Goal: Information Seeking & Learning: Learn about a topic

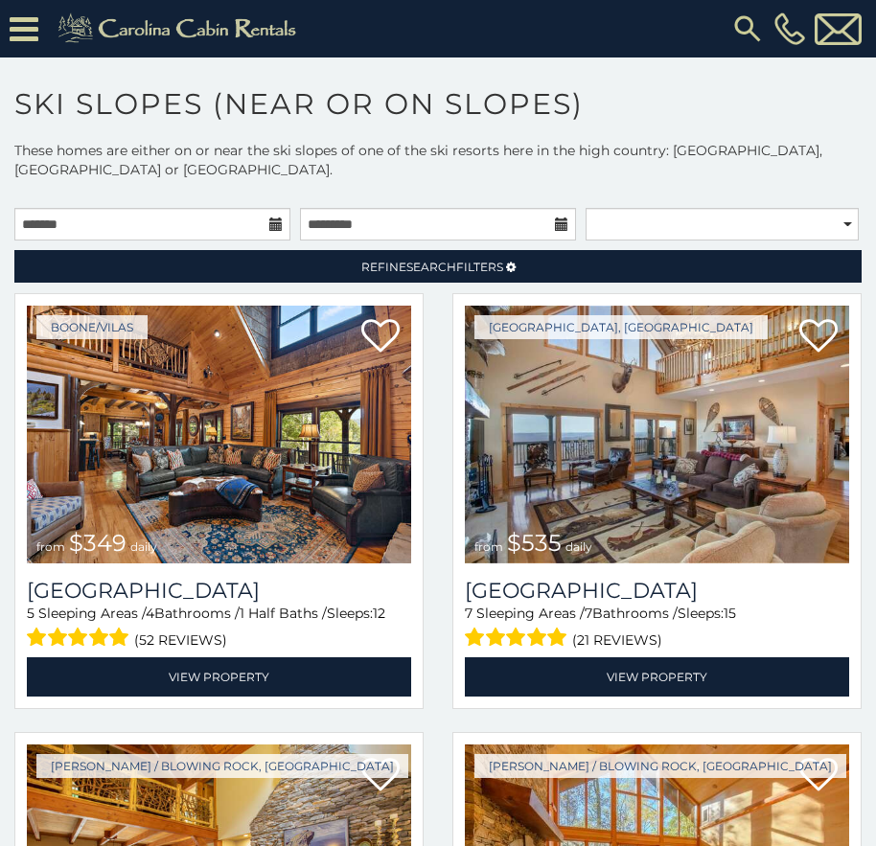
click at [20, 24] on icon at bounding box center [24, 29] width 29 height 34
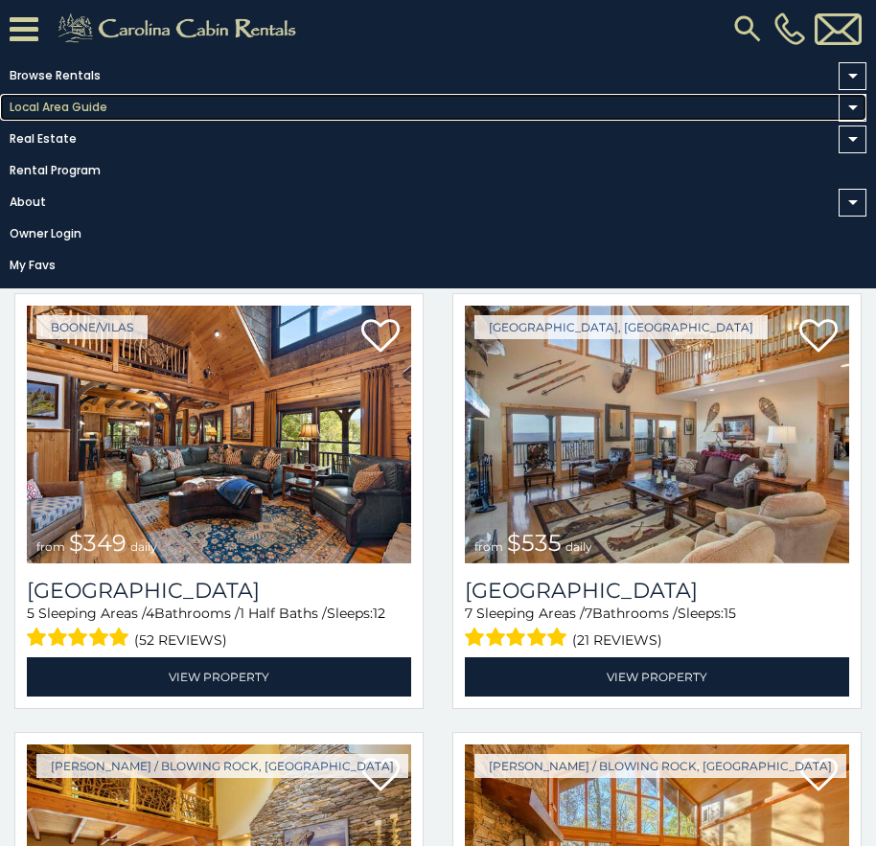
click at [33, 101] on link "Local Area Guide" at bounding box center [433, 107] width 866 height 27
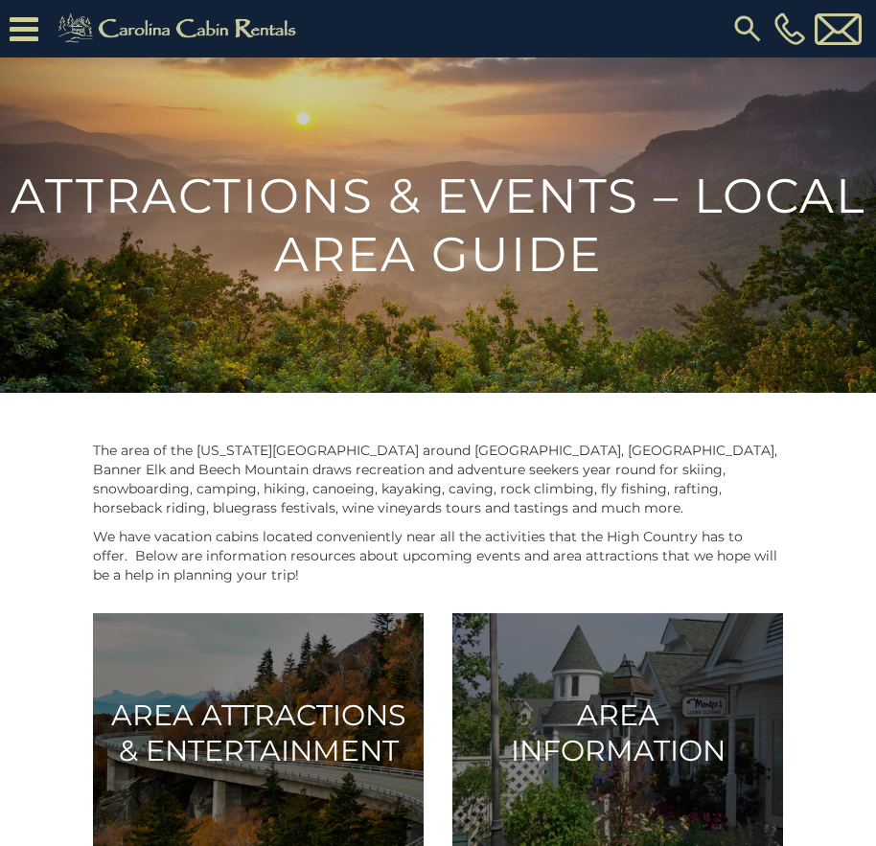
click at [30, 23] on icon at bounding box center [24, 29] width 29 height 34
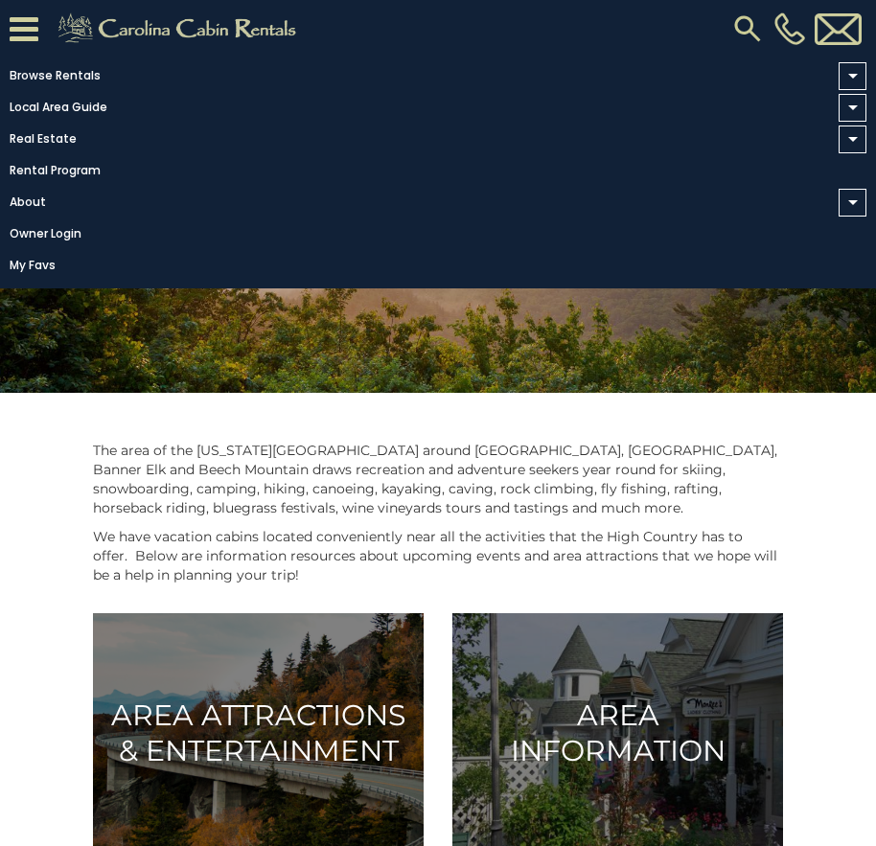
click at [30, 23] on icon at bounding box center [24, 29] width 29 height 34
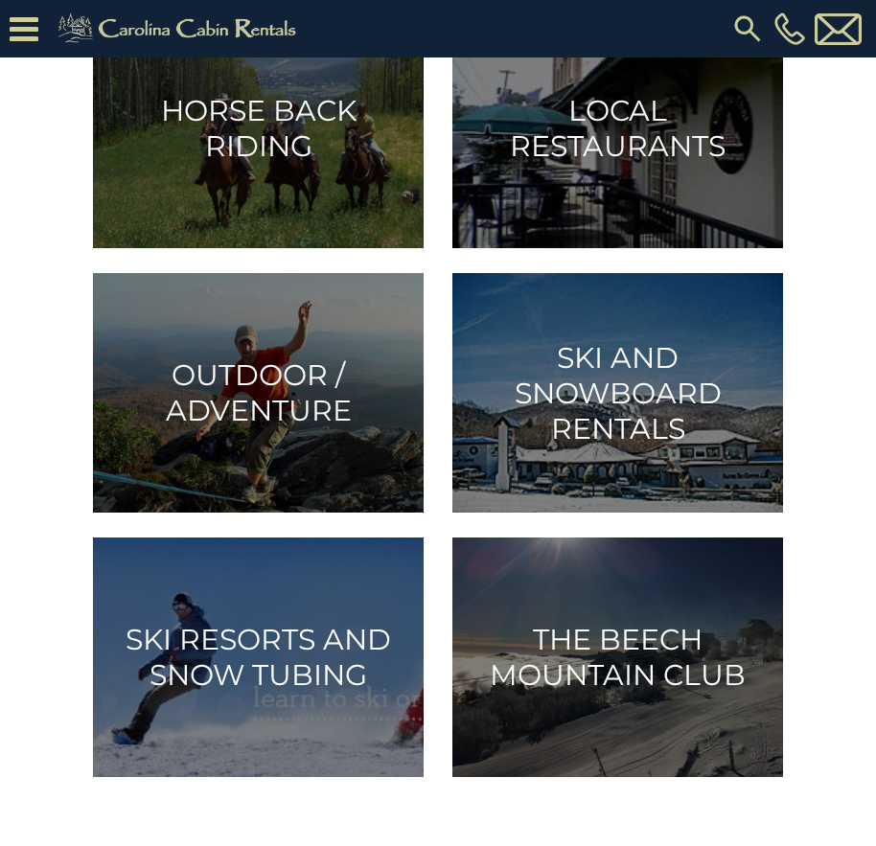
scroll to position [1438, 0]
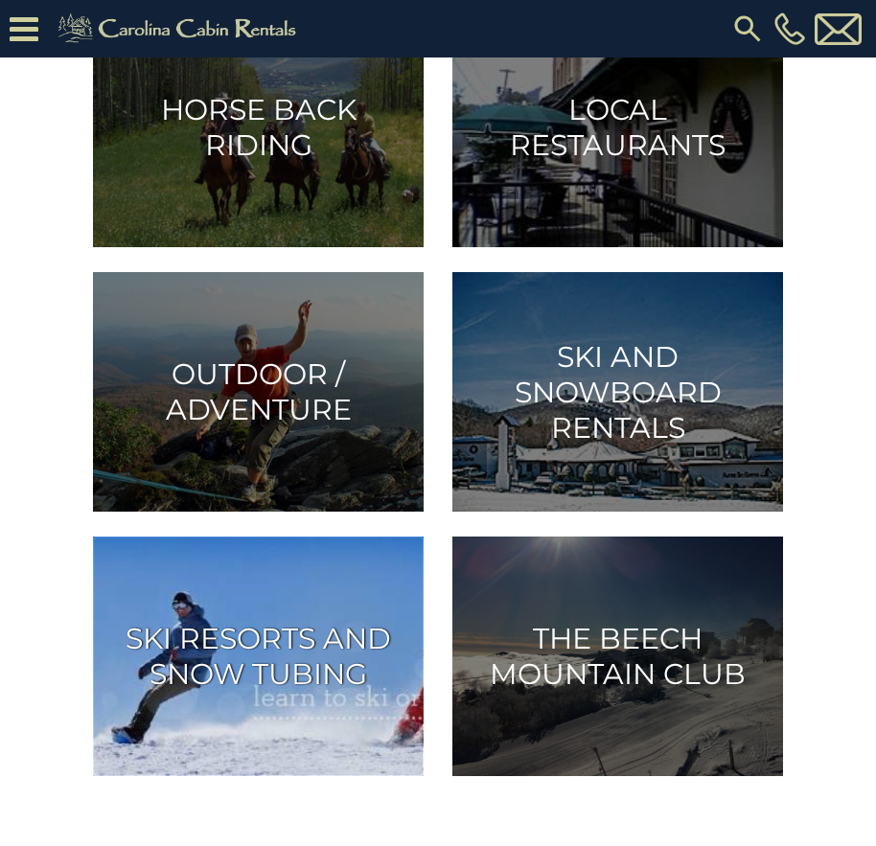
click at [305, 591] on img at bounding box center [258, 657] width 331 height 240
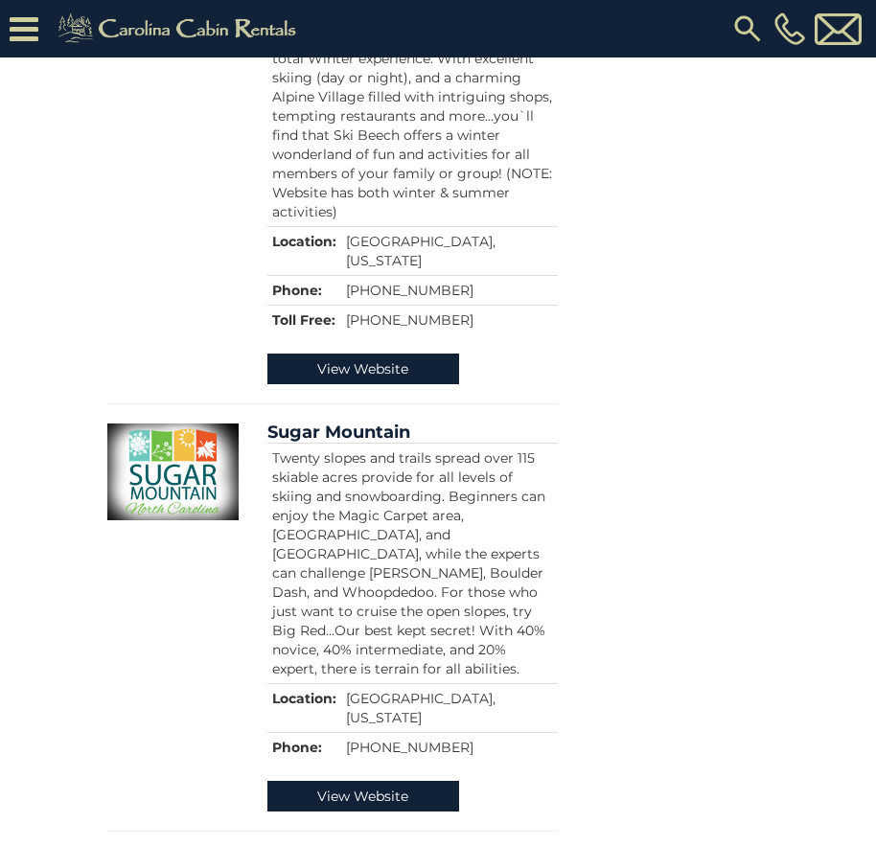
scroll to position [1342, 0]
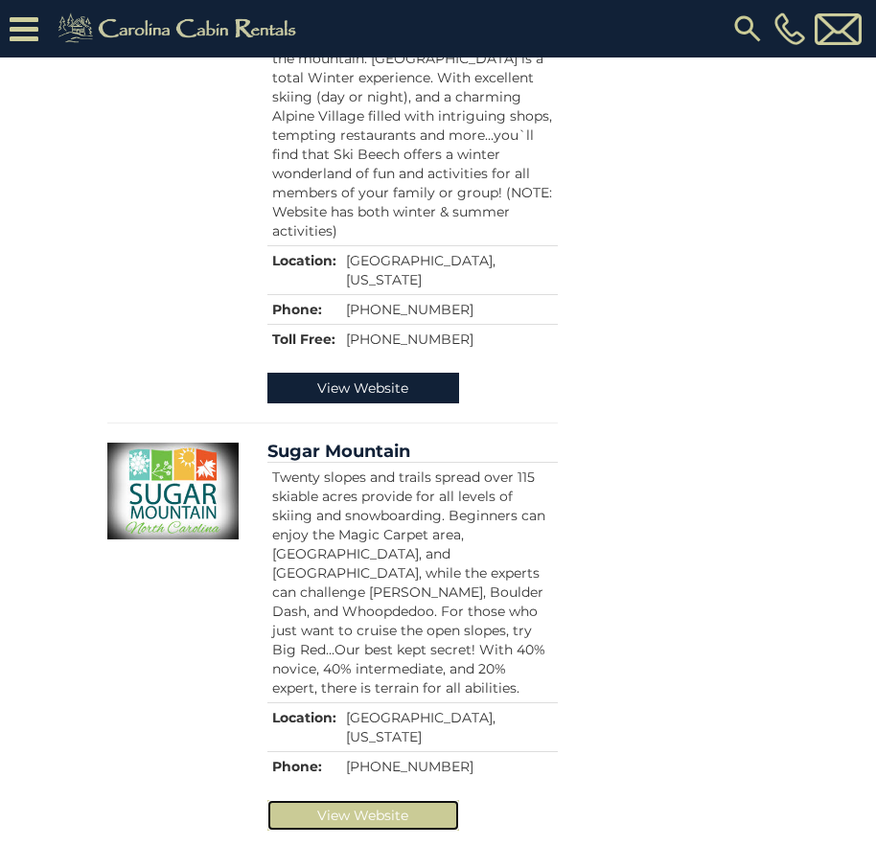
click at [327, 800] on link "View Website" at bounding box center [363, 815] width 192 height 31
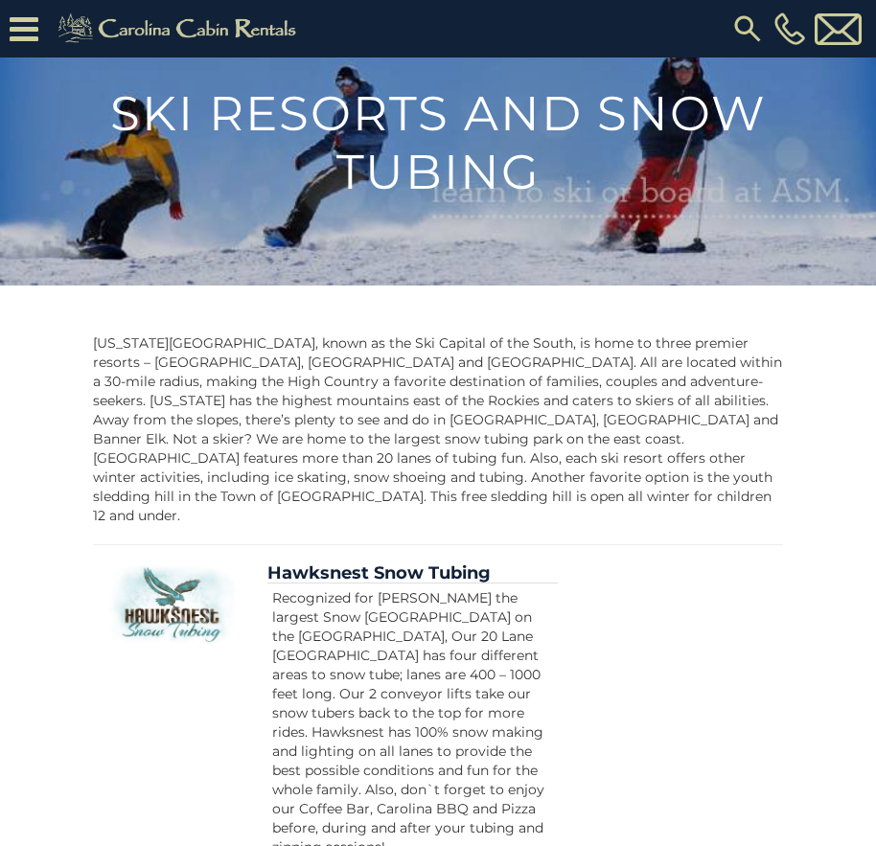
scroll to position [0, 0]
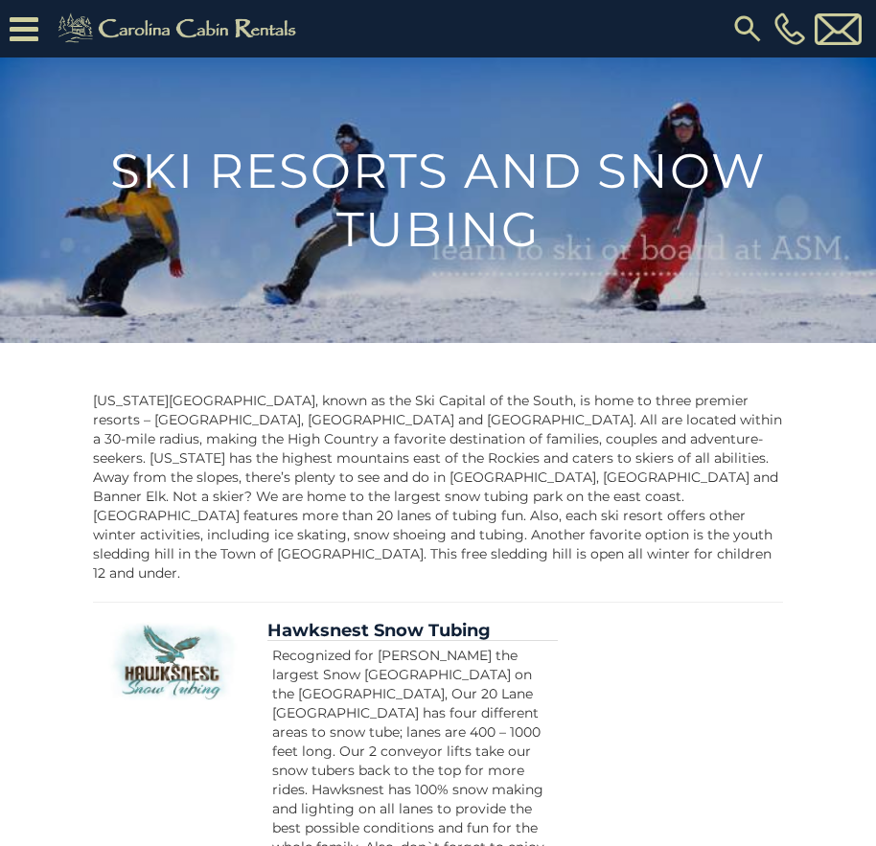
click at [18, 34] on icon at bounding box center [24, 29] width 29 height 34
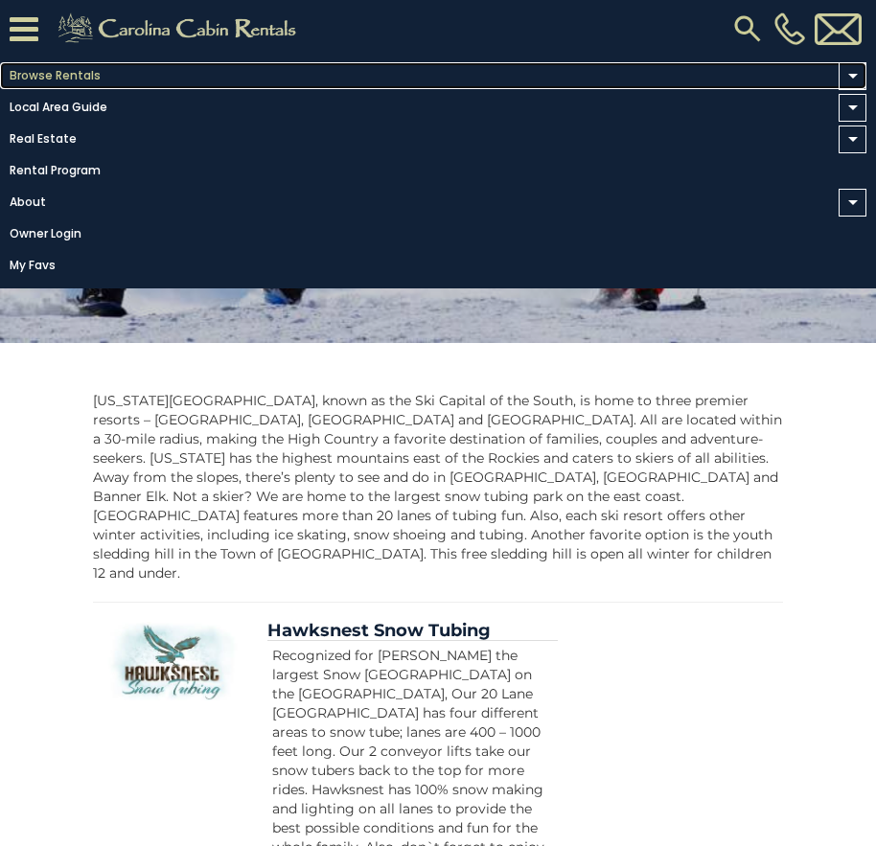
click at [17, 72] on link "Browse Rentals" at bounding box center [433, 75] width 866 height 27
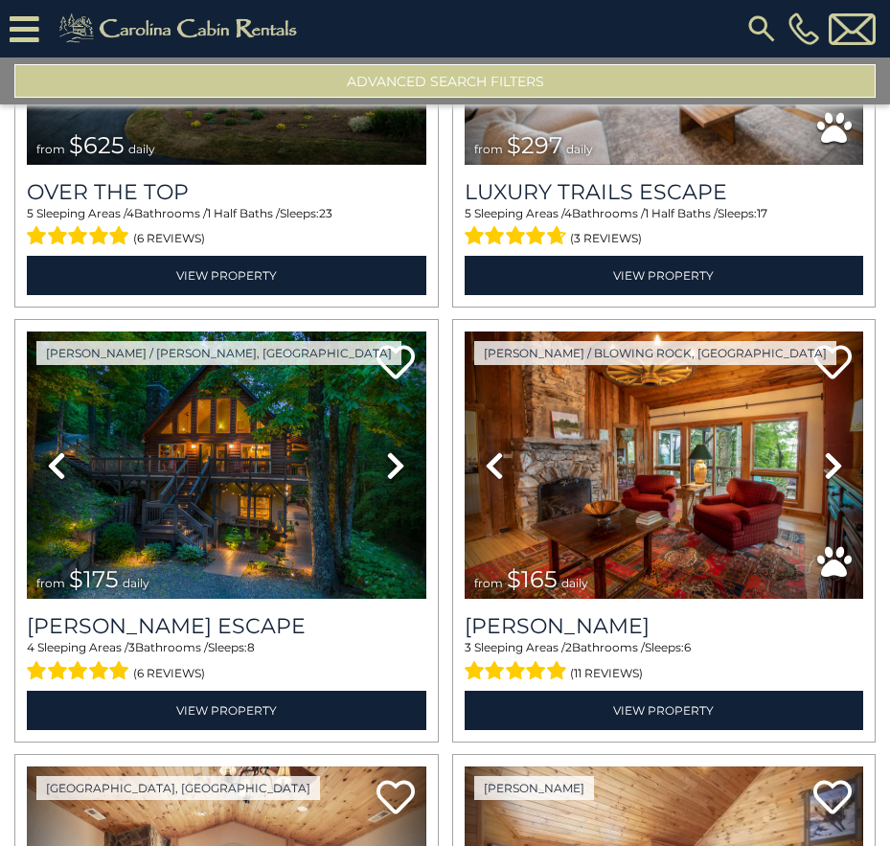
scroll to position [288, 0]
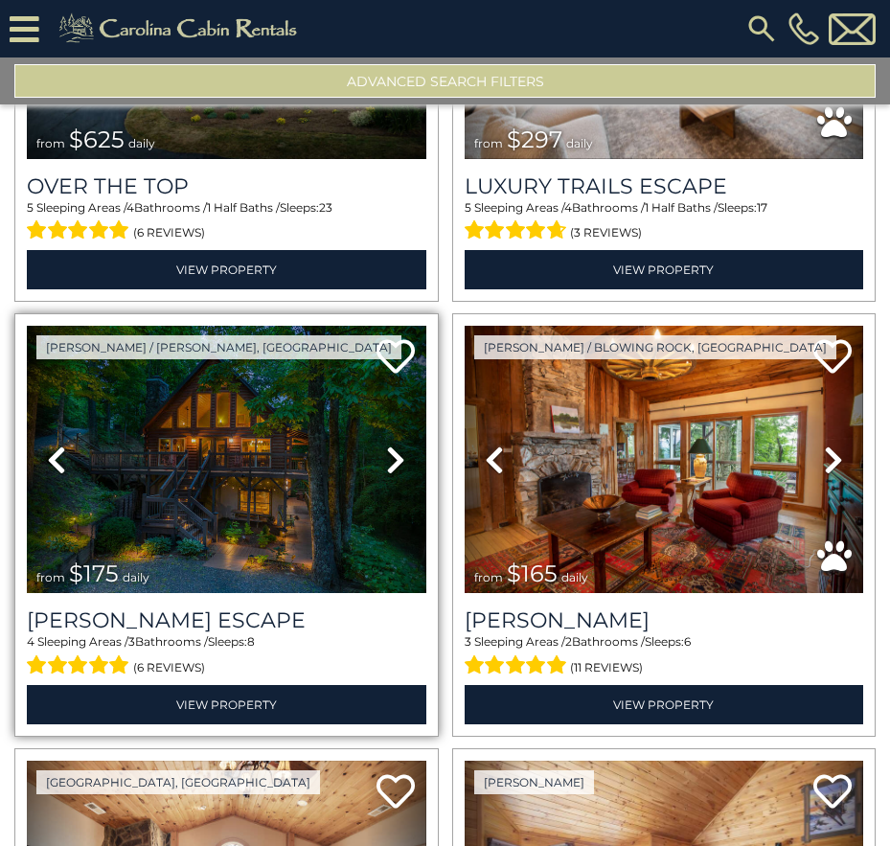
click at [386, 449] on icon at bounding box center [395, 460] width 19 height 31
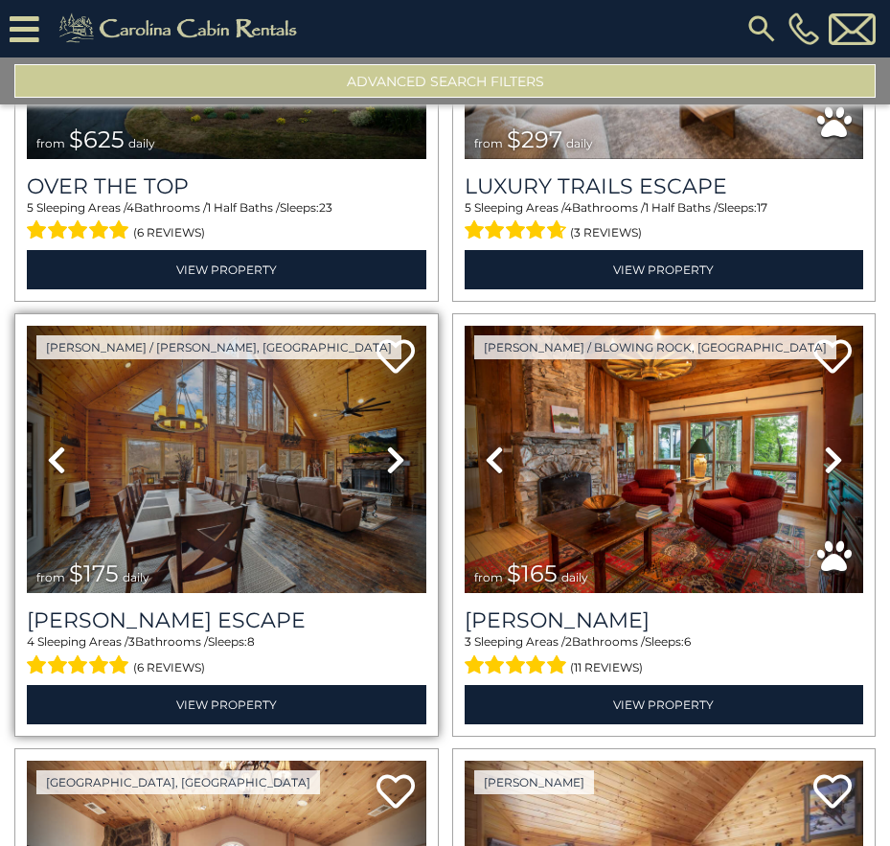
click at [386, 449] on icon at bounding box center [395, 460] width 19 height 31
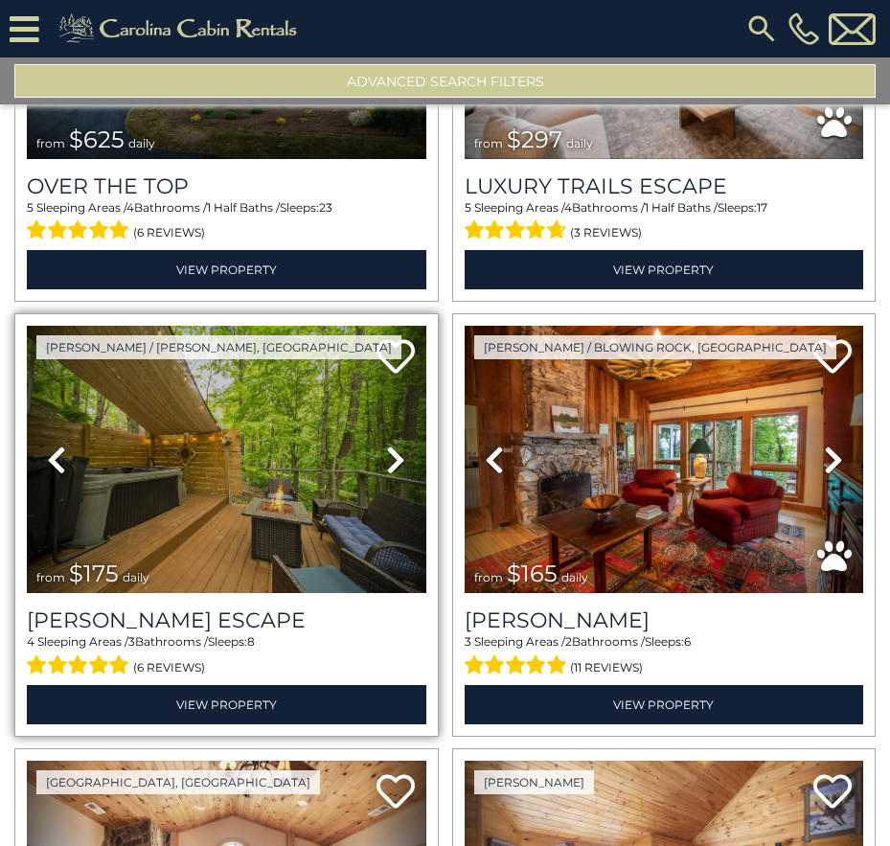
click at [386, 449] on icon at bounding box center [395, 460] width 19 height 31
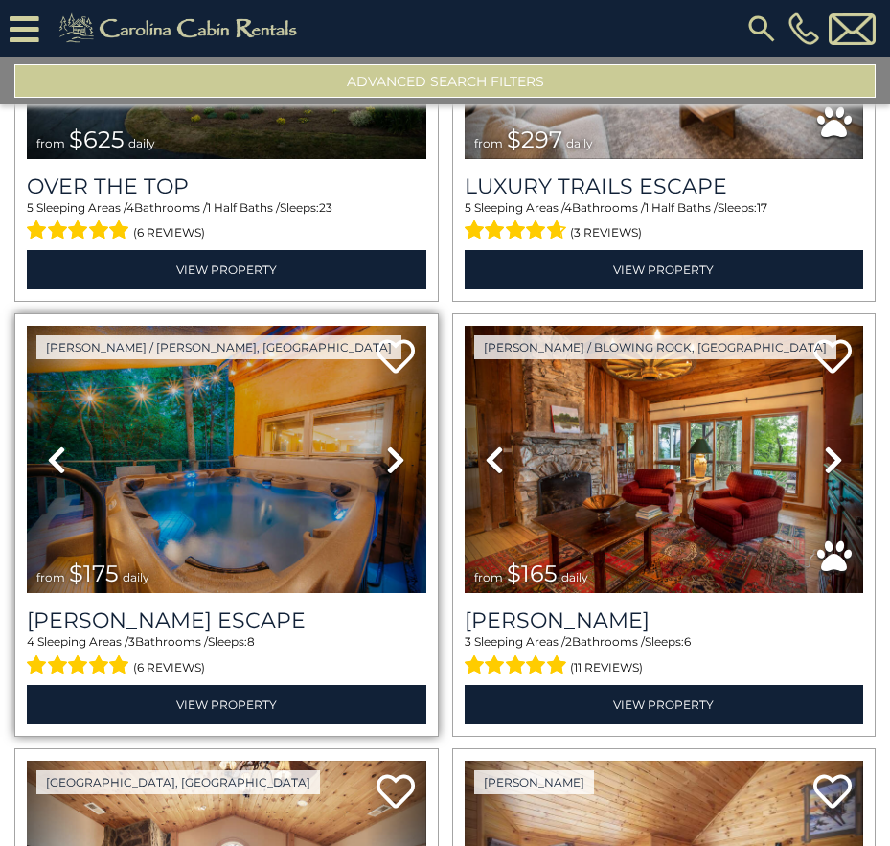
click at [386, 449] on icon at bounding box center [395, 460] width 19 height 31
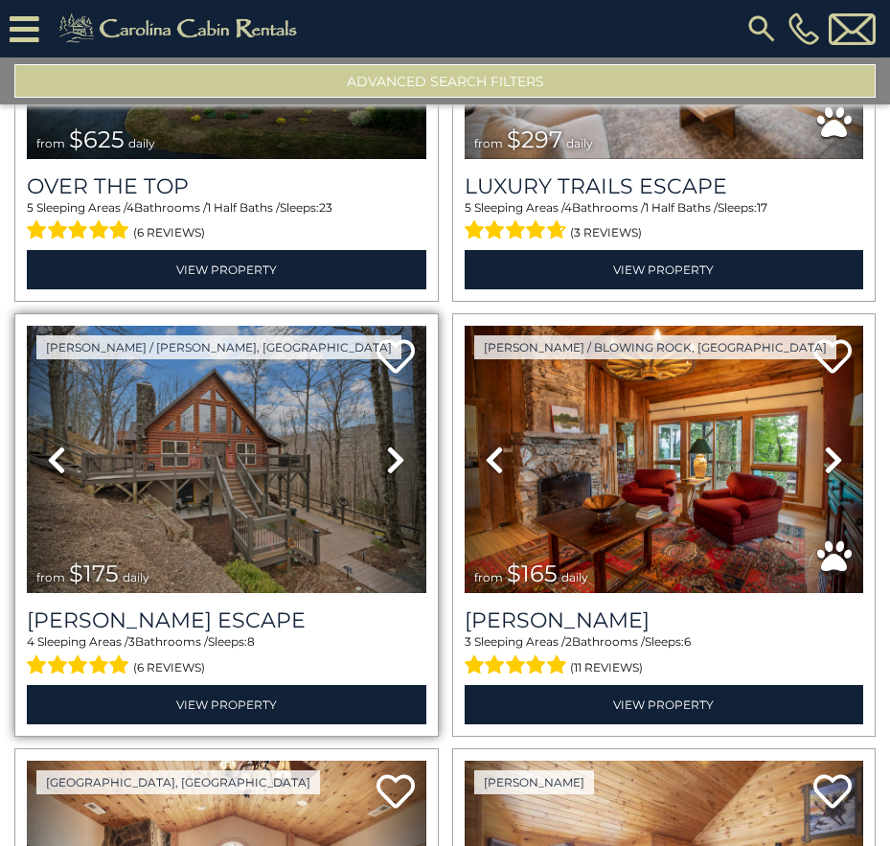
click at [386, 449] on icon at bounding box center [395, 460] width 19 height 31
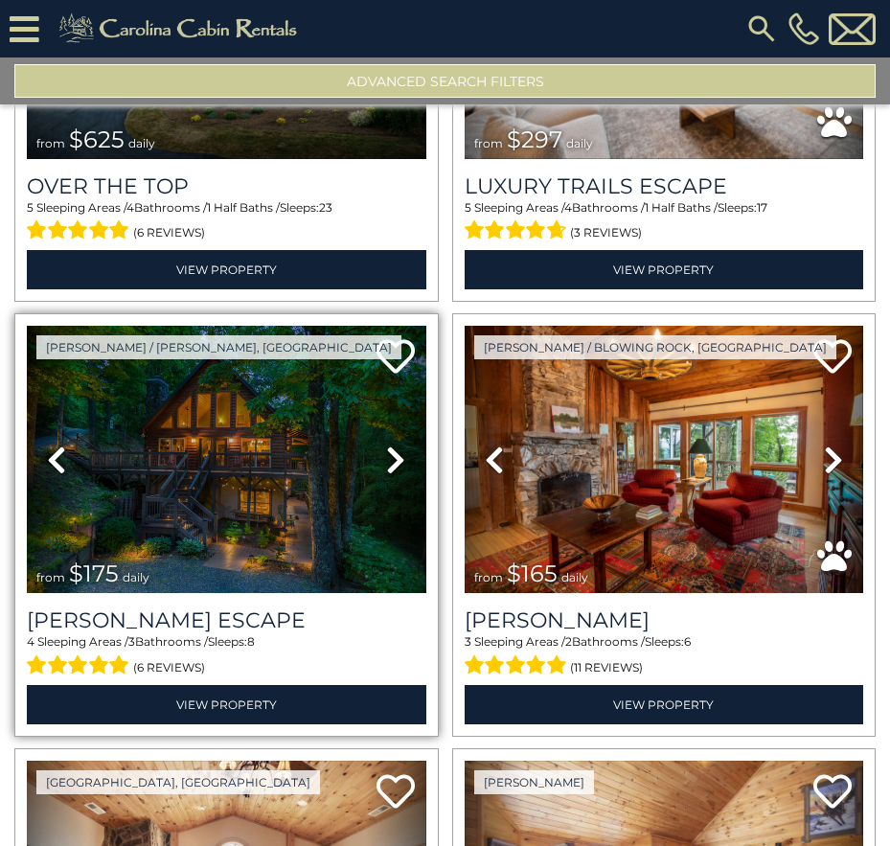
click at [386, 449] on icon at bounding box center [395, 460] width 19 height 31
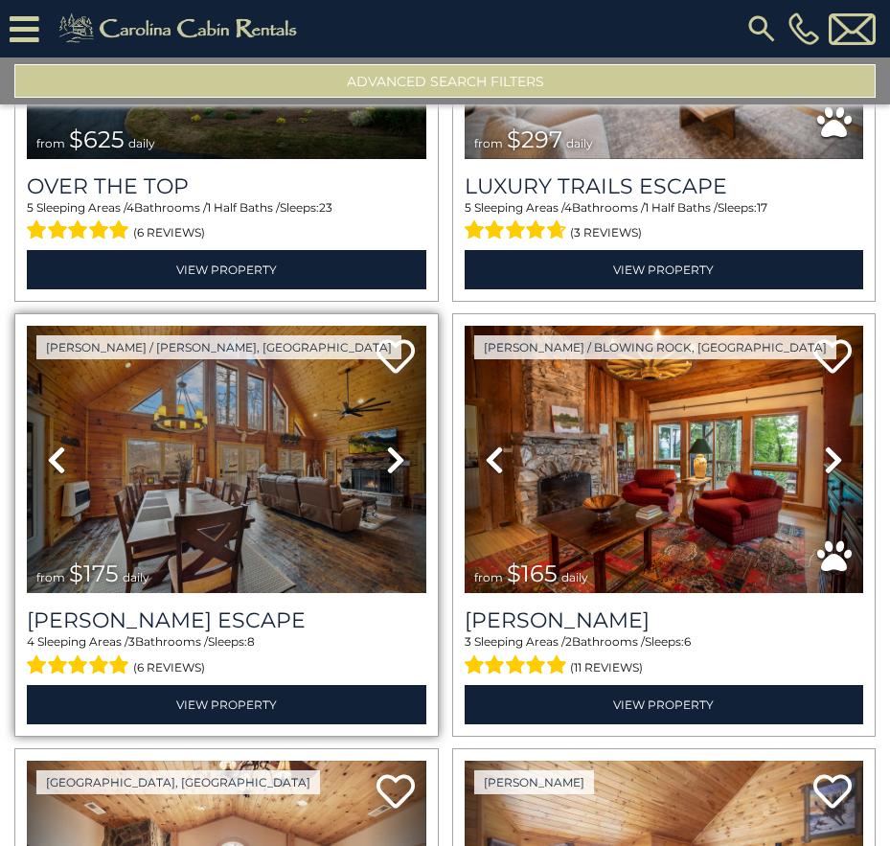
click at [386, 449] on icon at bounding box center [395, 460] width 19 height 31
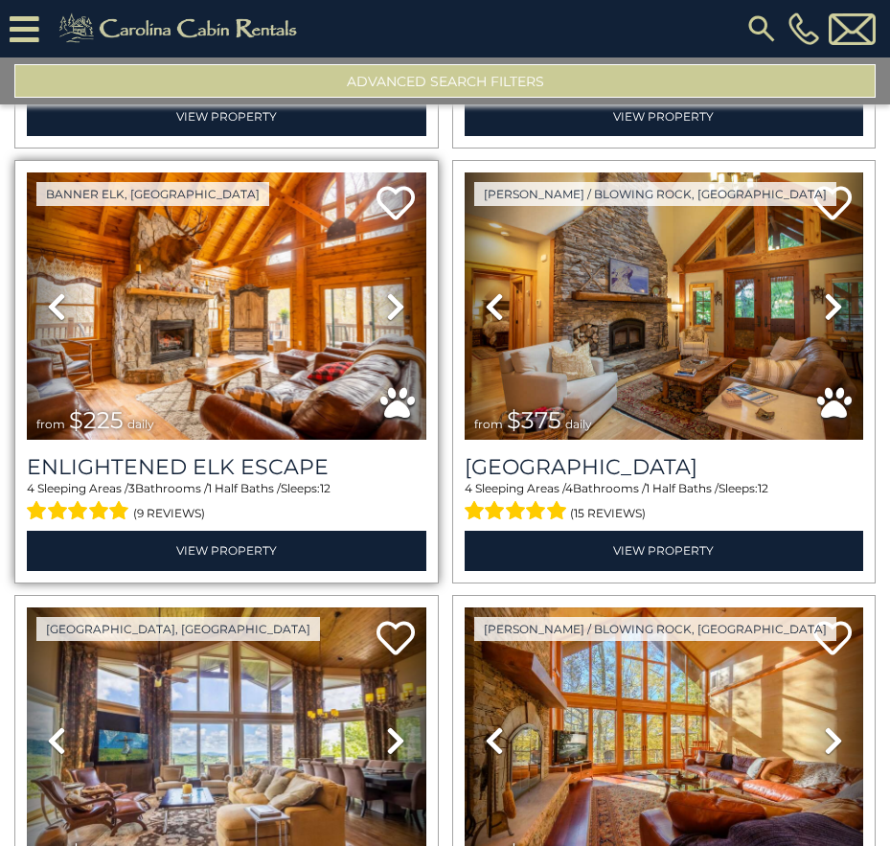
scroll to position [5895, 0]
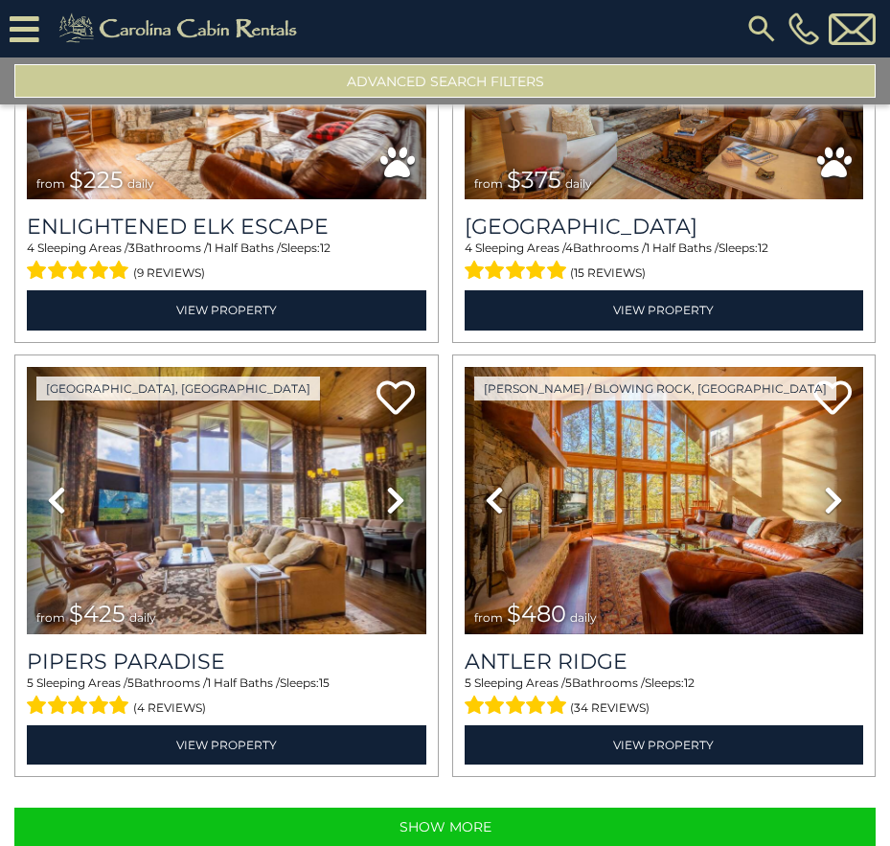
click at [35, 22] on icon at bounding box center [25, 29] width 30 height 34
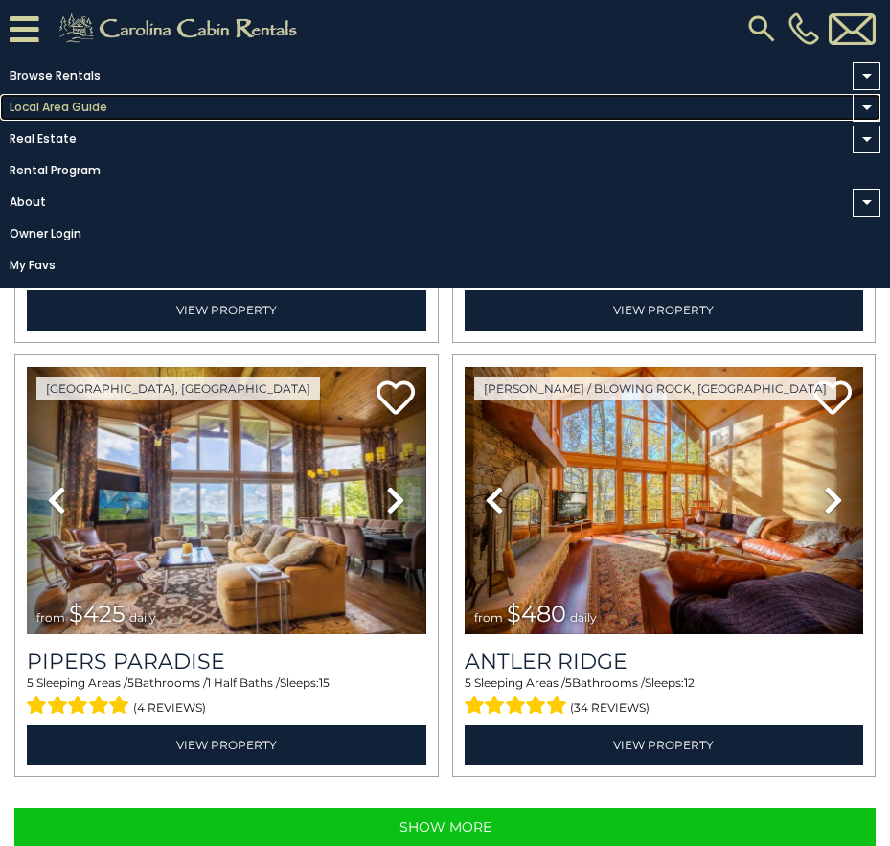
click at [55, 104] on link "Local Area Guide" at bounding box center [440, 107] width 881 height 27
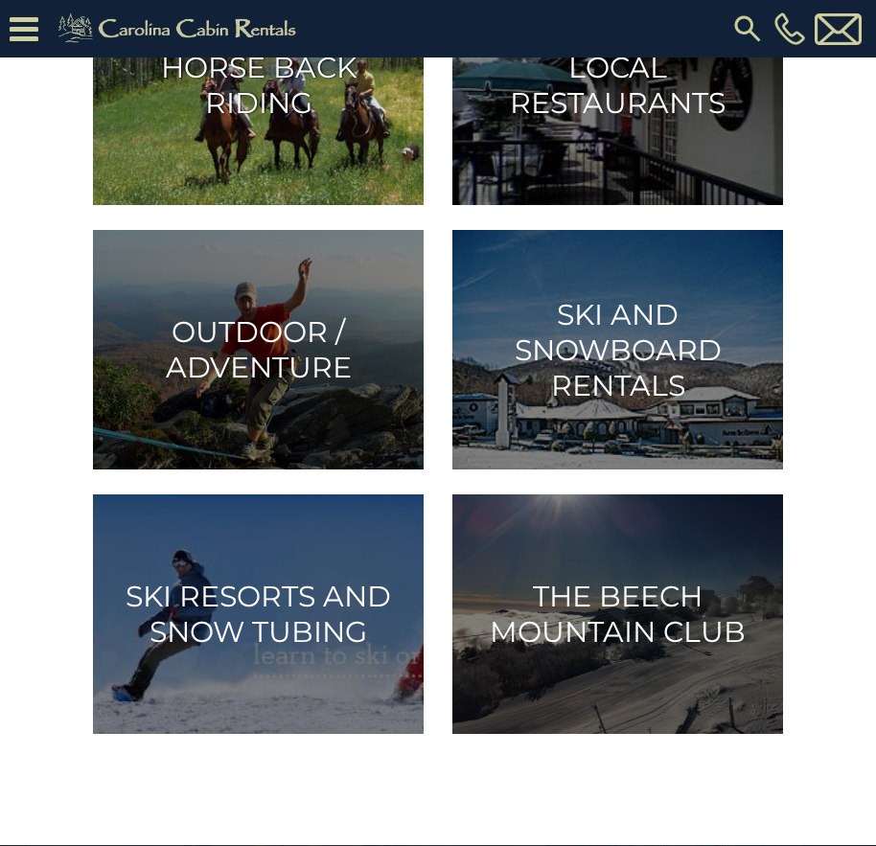
scroll to position [1533, 0]
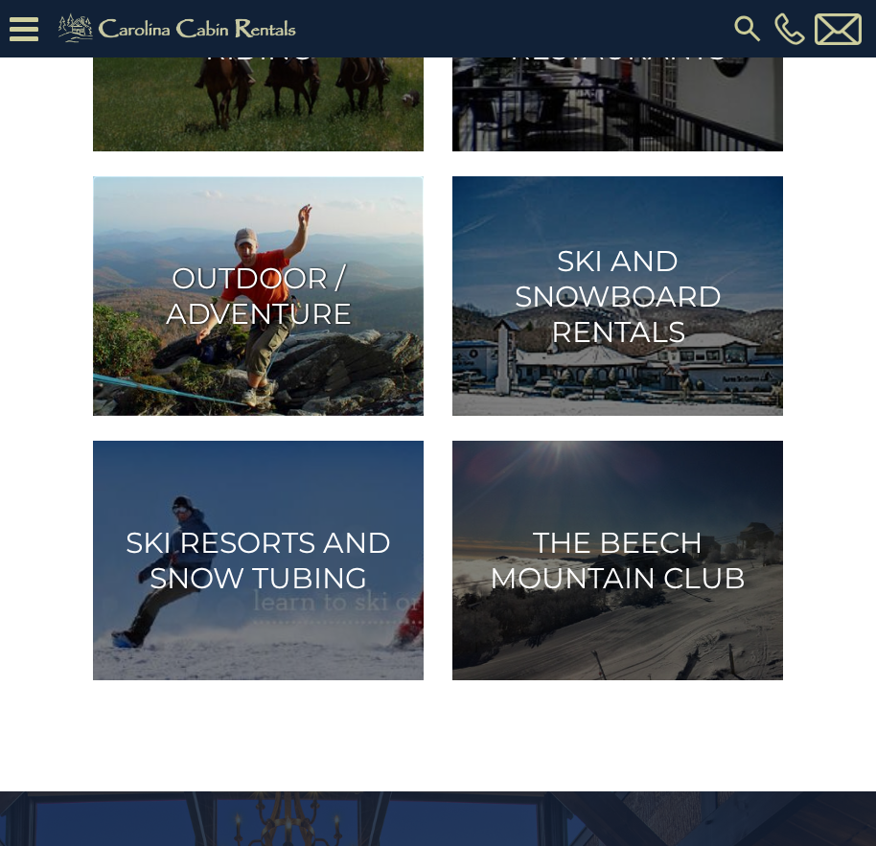
click at [336, 353] on img at bounding box center [258, 296] width 331 height 240
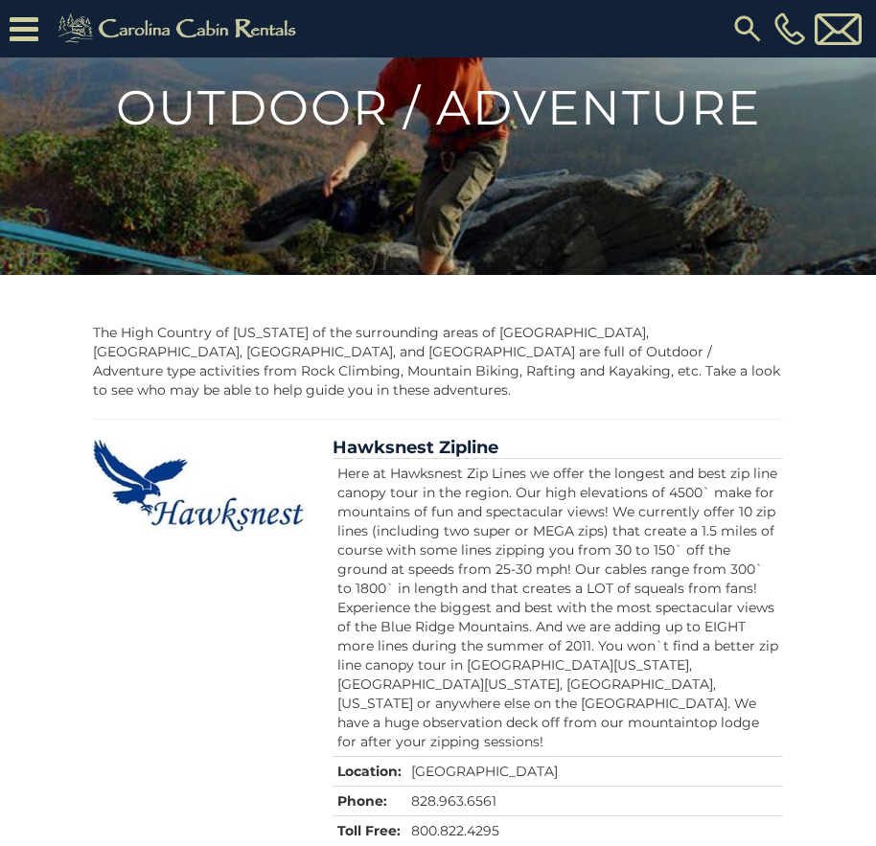
scroll to position [671, 0]
